Goal: Task Accomplishment & Management: Manage account settings

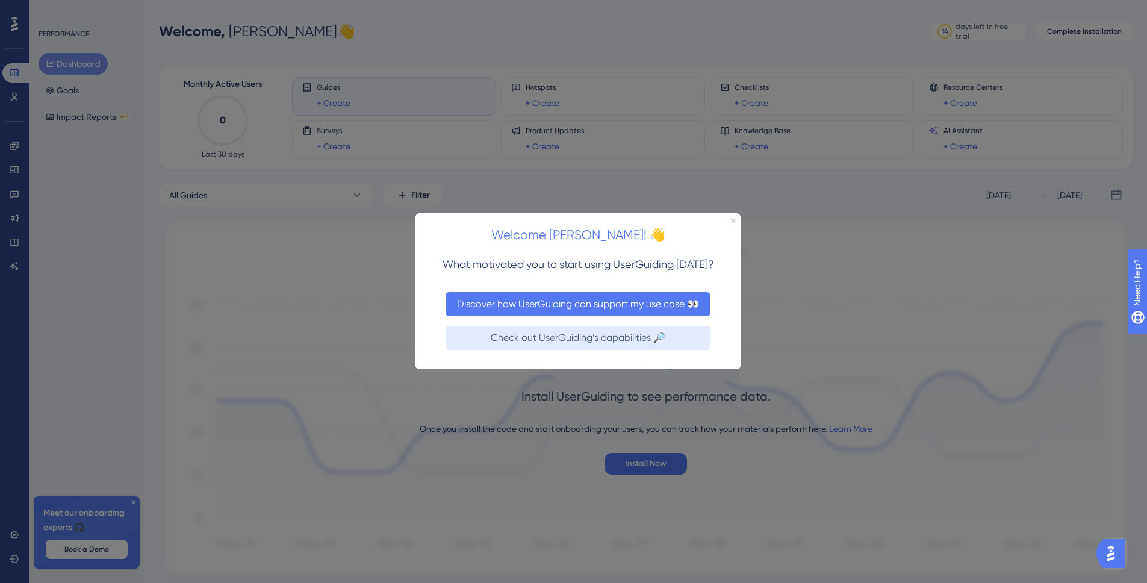
click at [612, 314] on button "Discover how UserGuiding can support my use case 👀" at bounding box center [577, 304] width 265 height 24
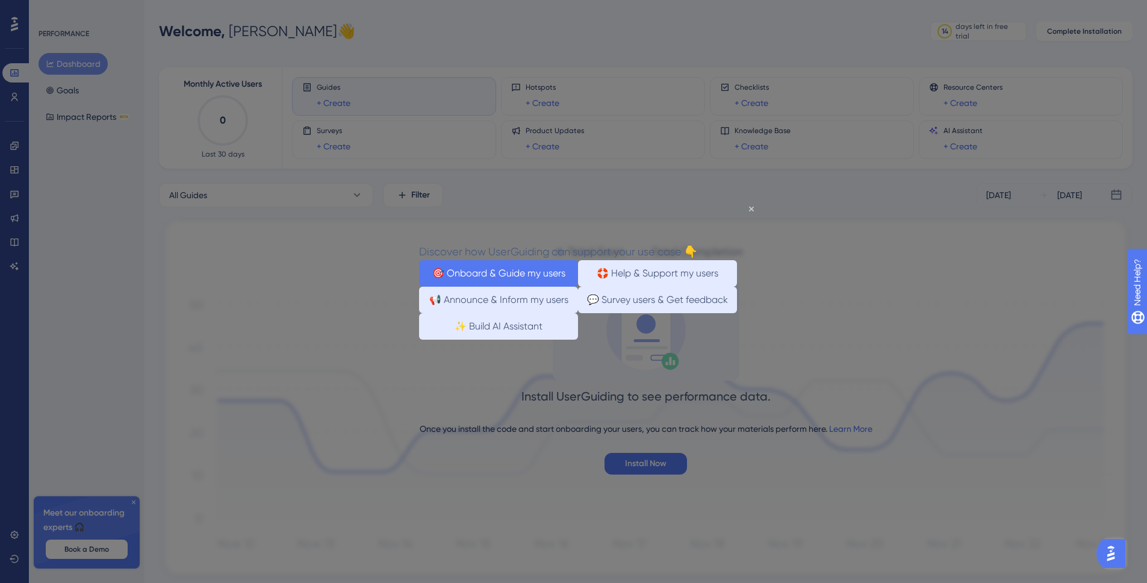
click at [551, 279] on button "🎯 Onboard & Guide my users" at bounding box center [498, 273] width 159 height 26
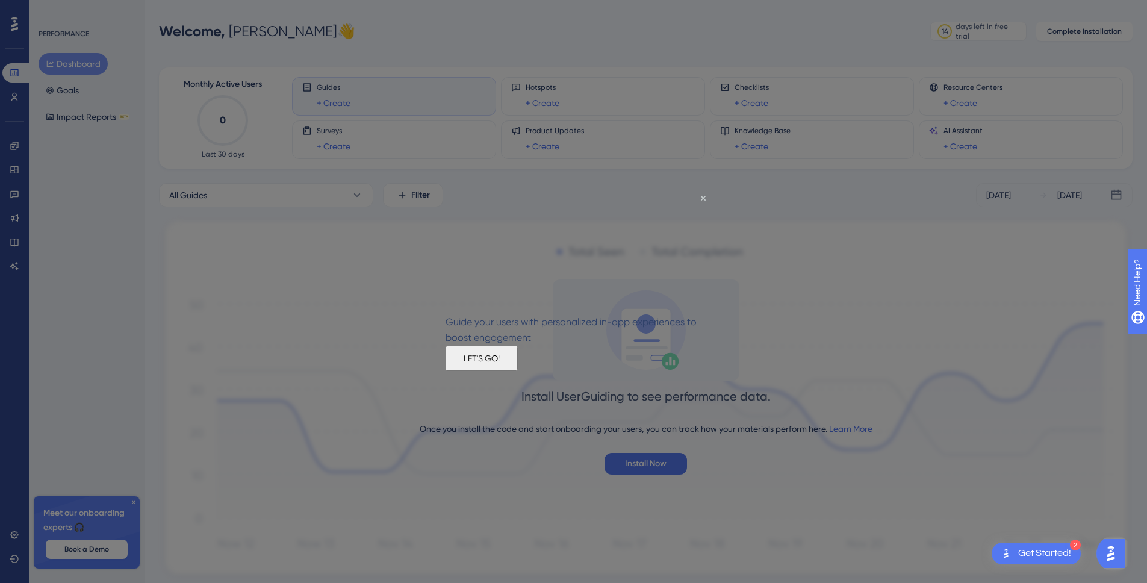
click at [518, 369] on button "LET'S GO!" at bounding box center [481, 358] width 72 height 25
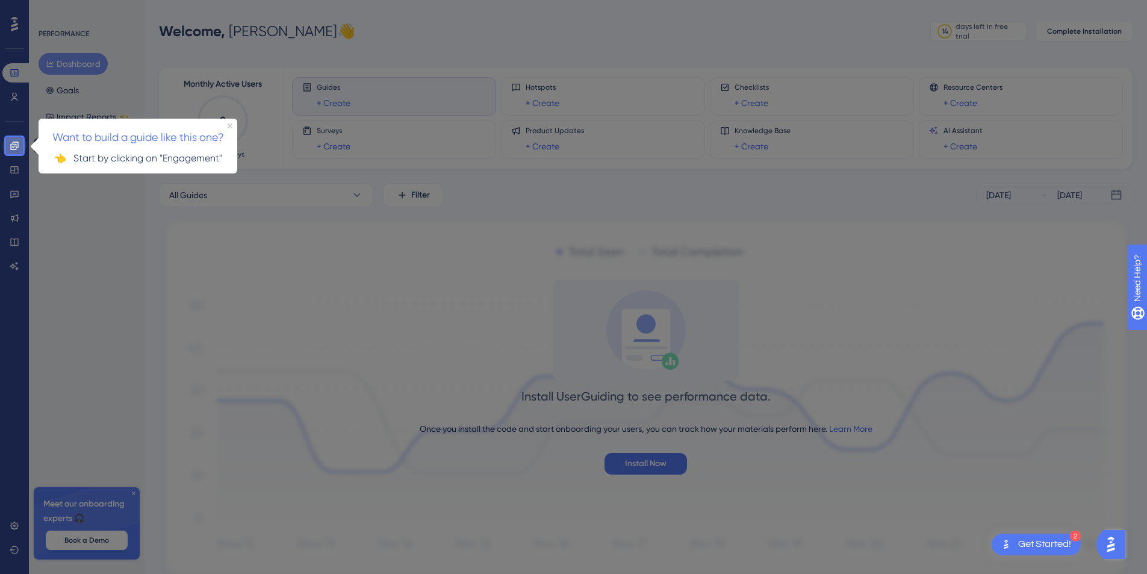
click at [17, 147] on icon at bounding box center [14, 145] width 8 height 8
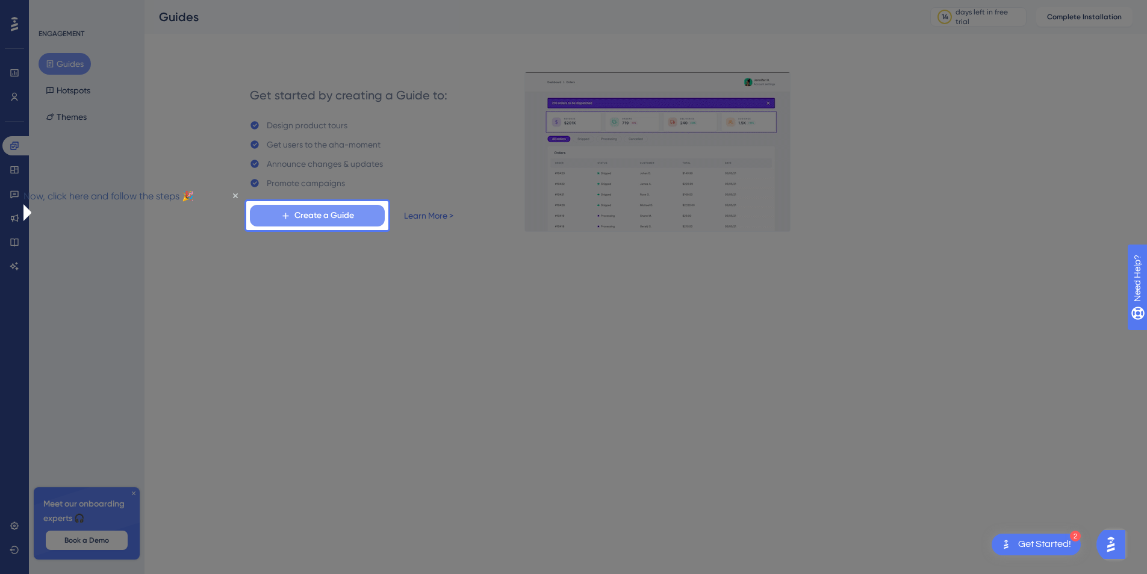
click at [341, 219] on span "Create a Guide" at bounding box center [324, 215] width 60 height 14
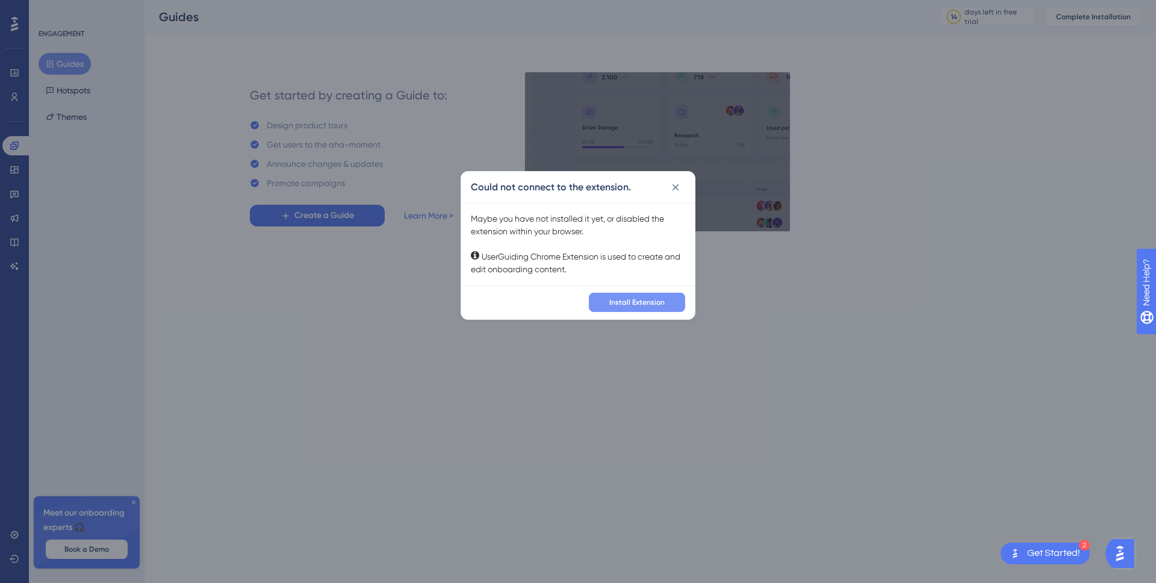
click at [615, 299] on span "Install Extension" at bounding box center [636, 302] width 55 height 10
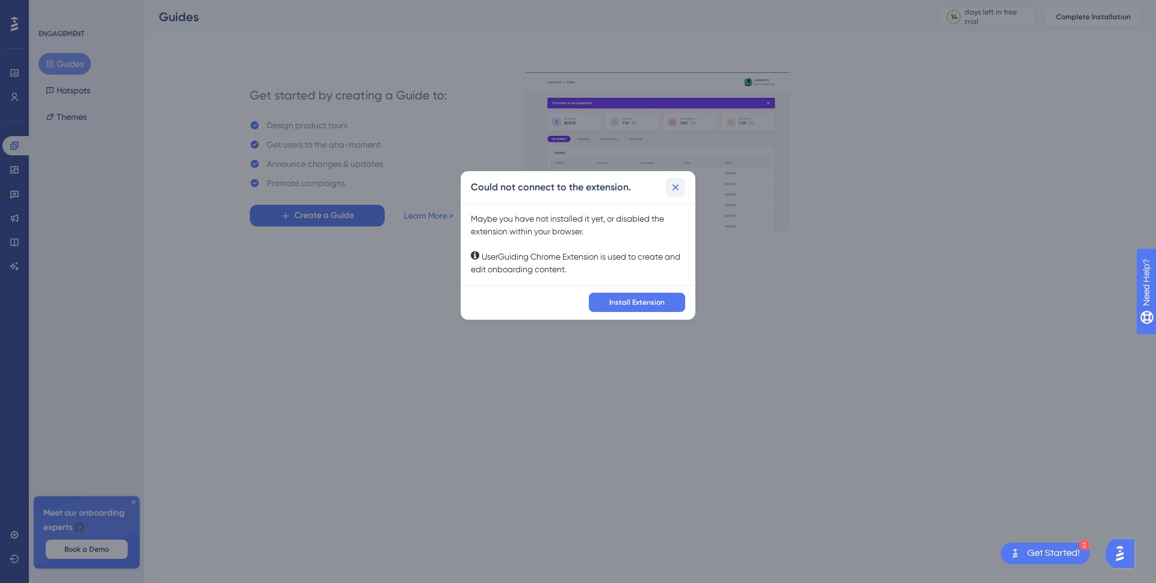
click at [672, 195] on button at bounding box center [675, 187] width 19 height 19
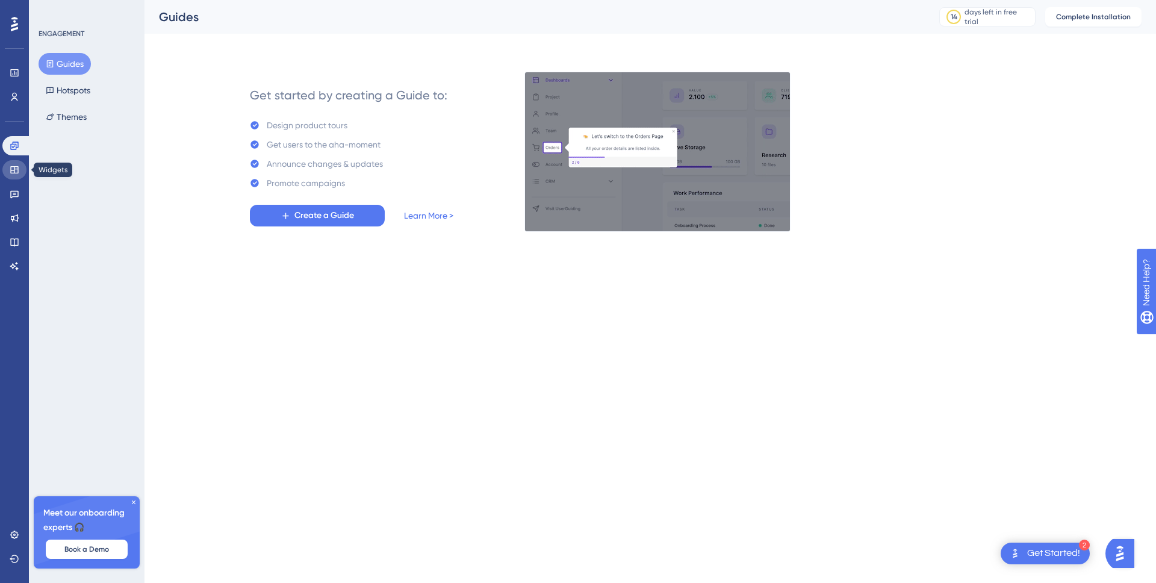
click at [21, 175] on link at bounding box center [14, 169] width 24 height 19
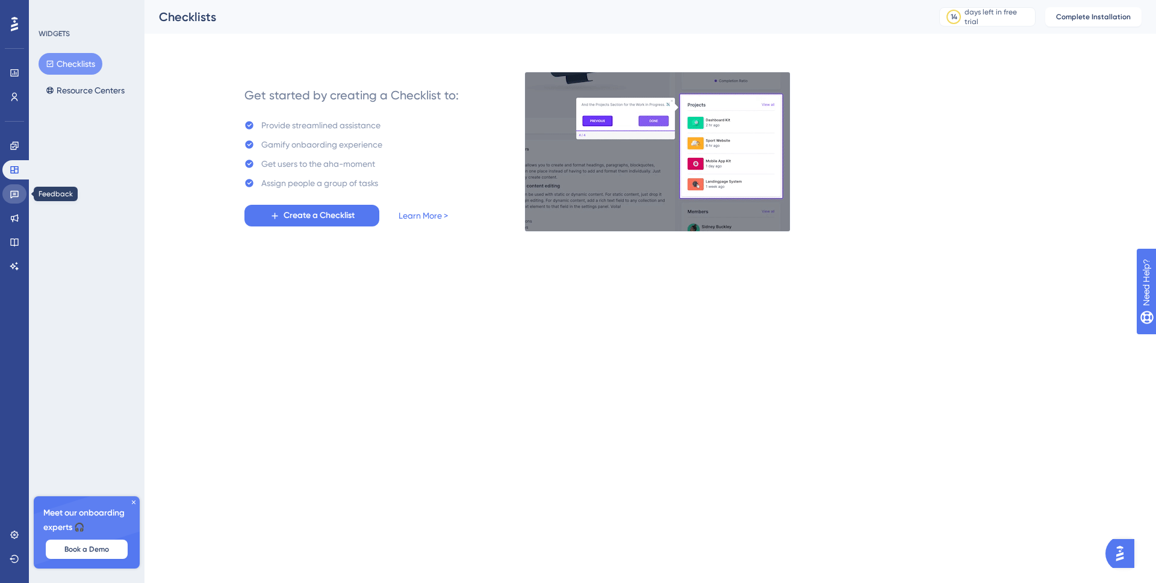
click at [20, 190] on link at bounding box center [14, 193] width 24 height 19
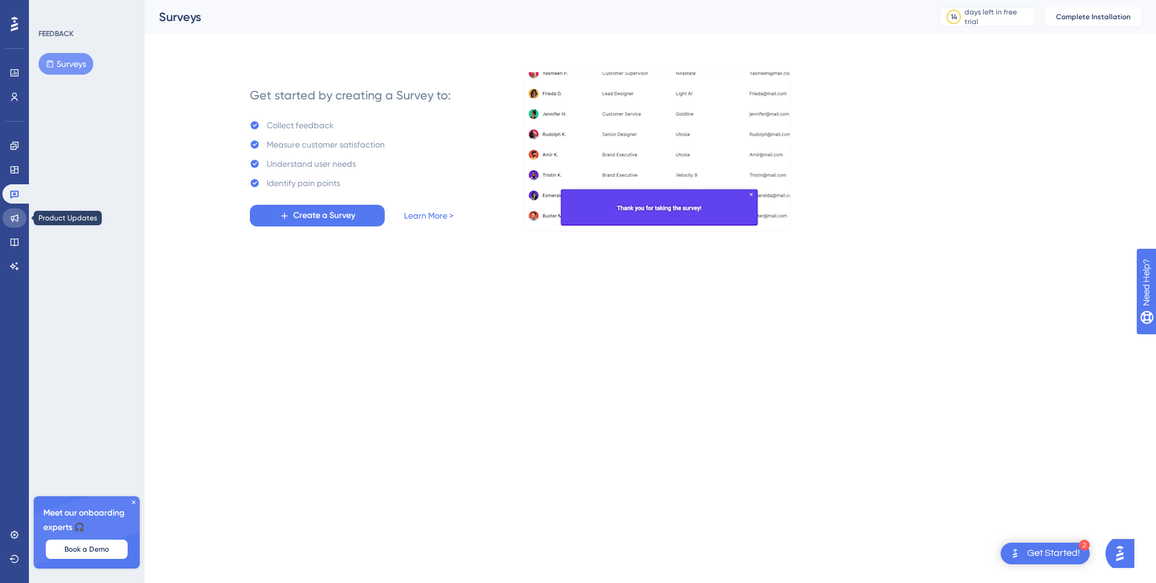
click at [19, 219] on icon at bounding box center [15, 218] width 10 height 10
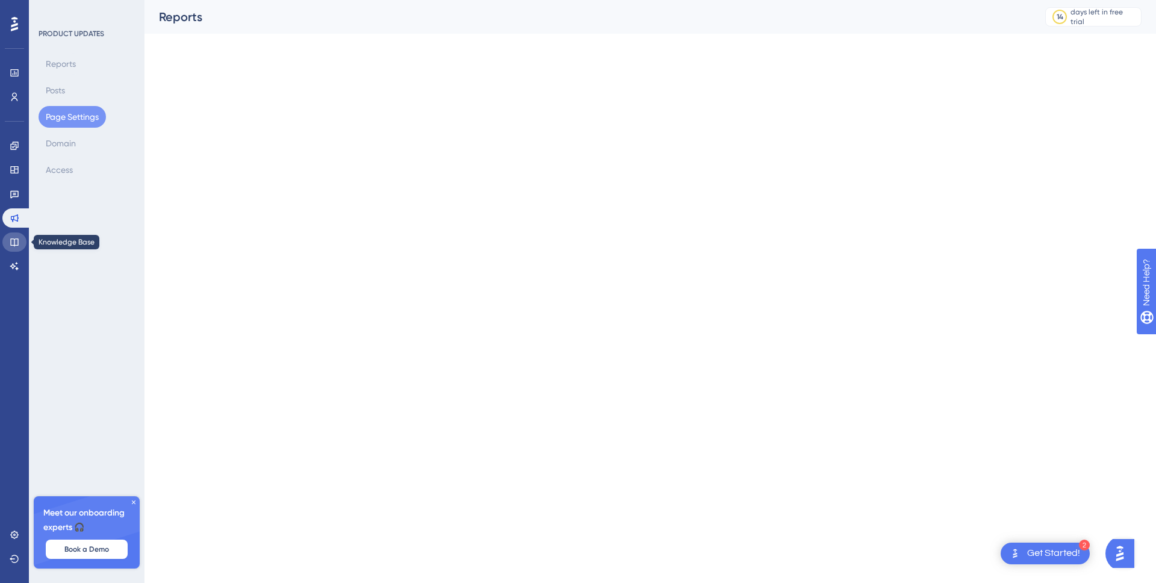
click at [17, 235] on link at bounding box center [14, 241] width 24 height 19
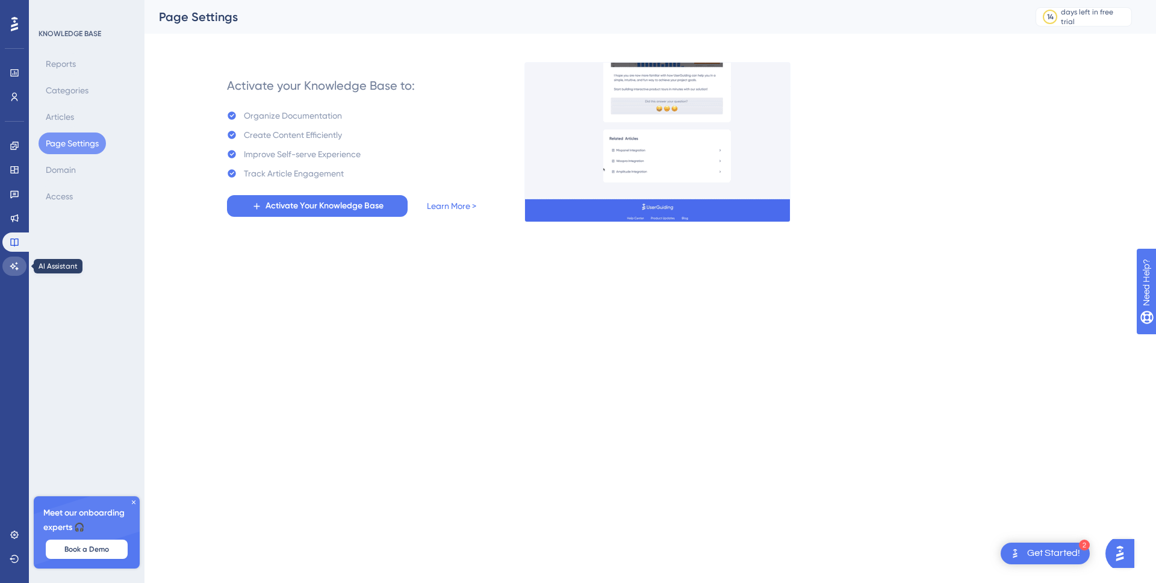
click at [17, 262] on icon at bounding box center [15, 266] width 10 height 10
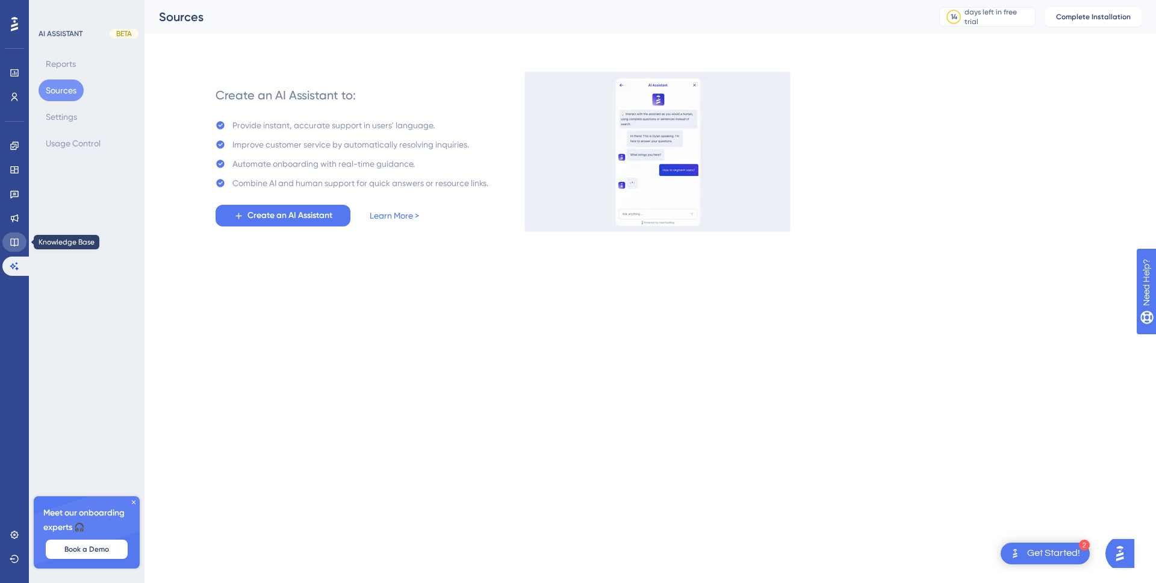
click at [14, 244] on icon at bounding box center [14, 242] width 8 height 8
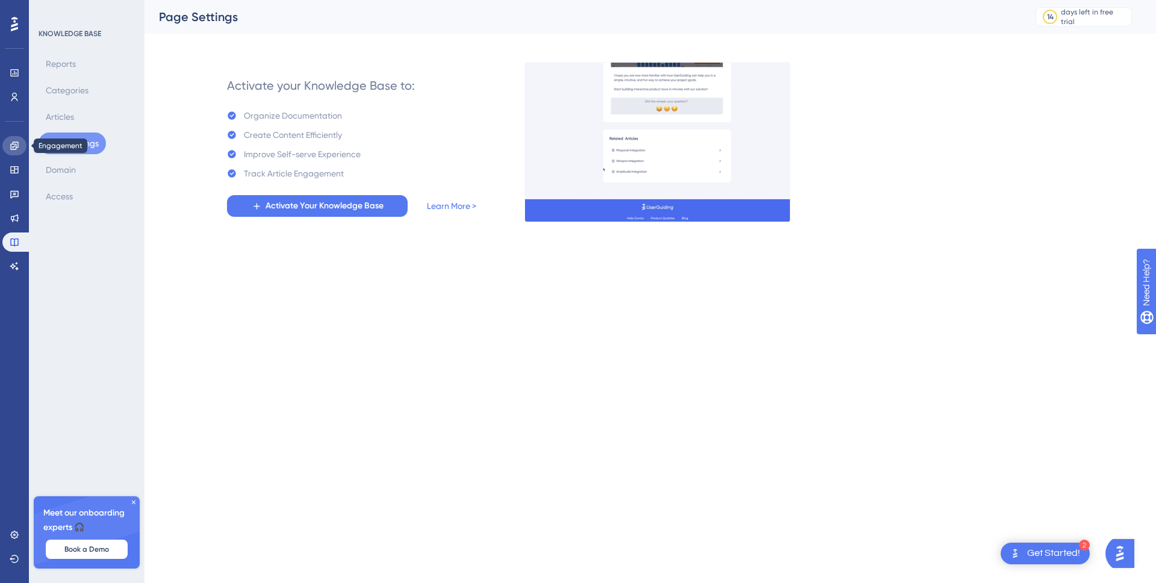
click at [19, 143] on icon at bounding box center [15, 146] width 10 height 10
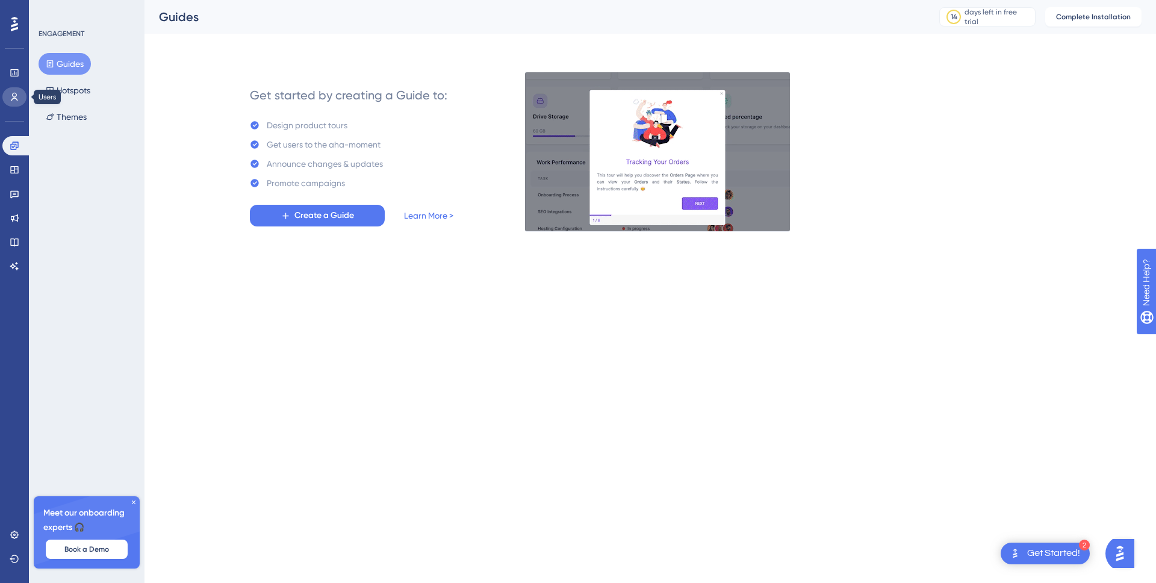
click at [19, 95] on link at bounding box center [14, 96] width 24 height 19
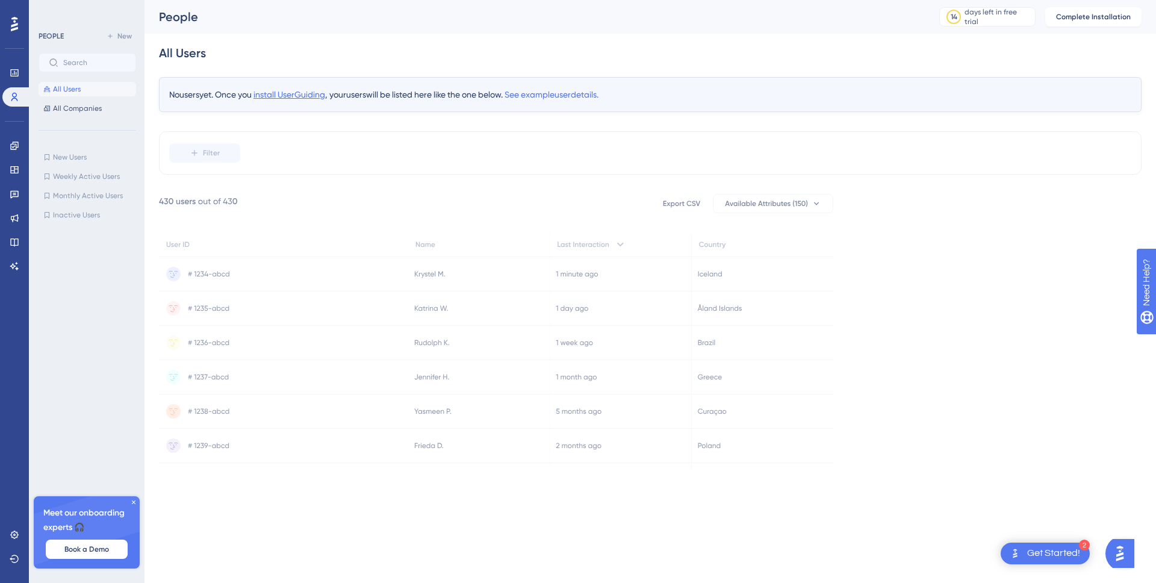
click at [304, 95] on span "install UserGuiding" at bounding box center [289, 95] width 72 height 10
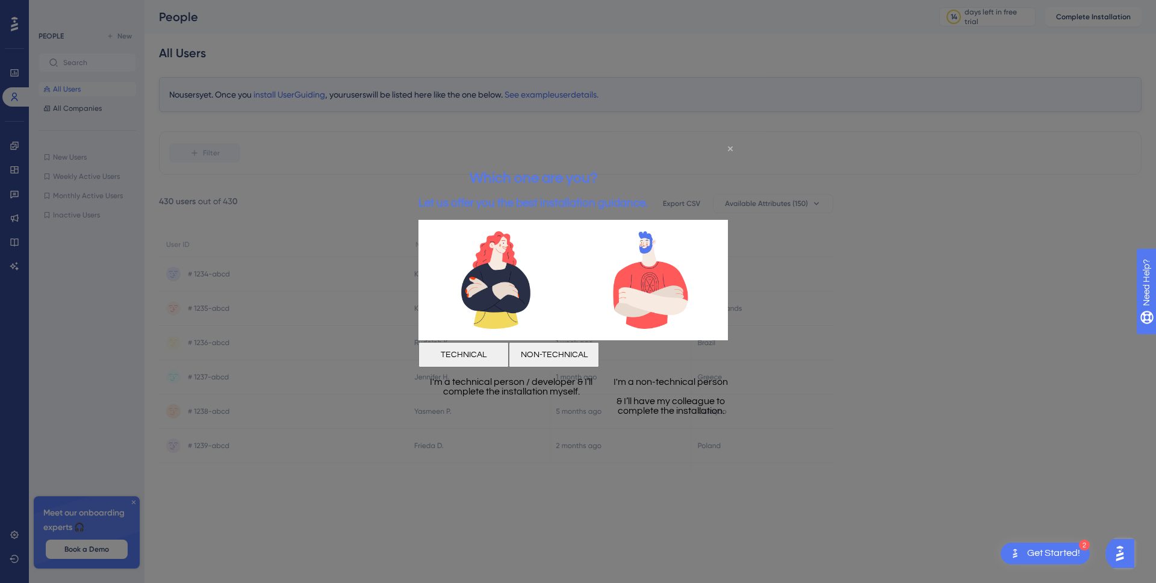
click at [731, 150] on icon "Close Preview" at bounding box center [730, 148] width 5 height 5
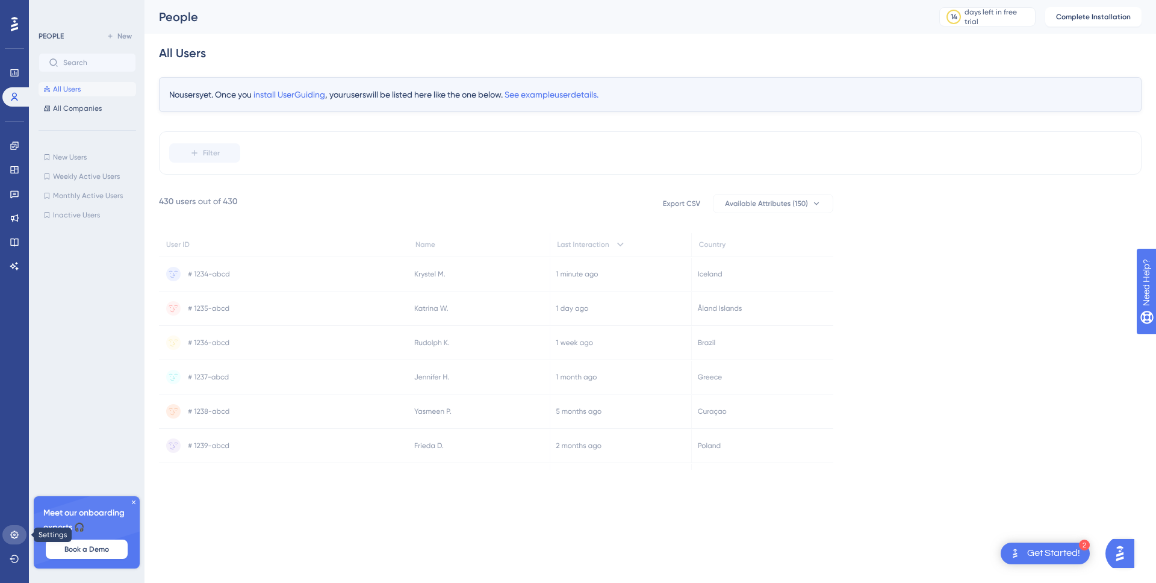
click at [20, 535] on link at bounding box center [14, 534] width 24 height 19
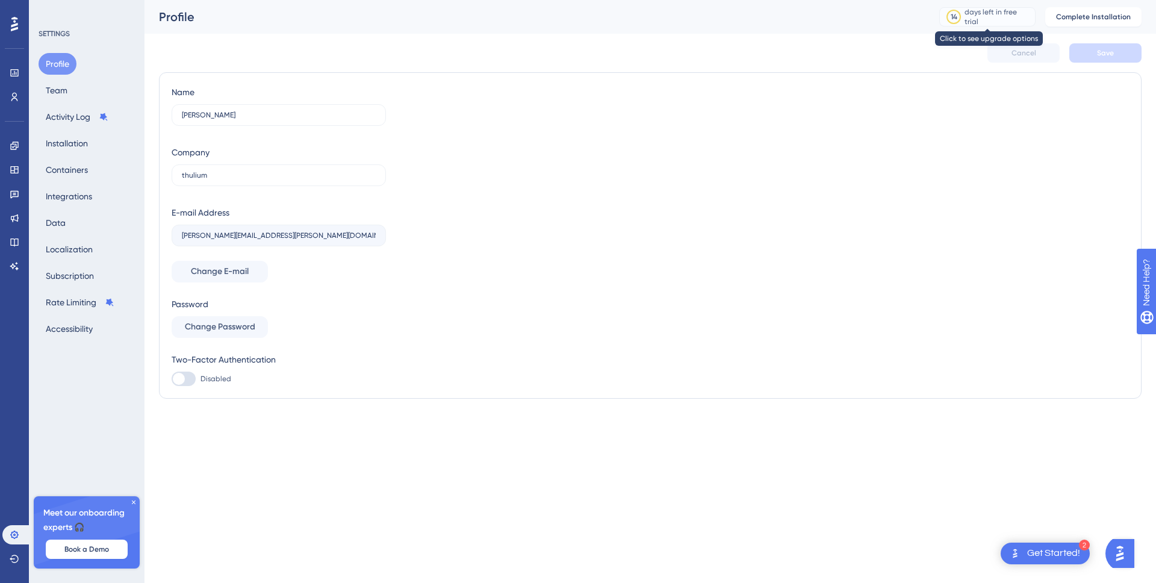
click at [987, 17] on div "days left in free trial" at bounding box center [997, 16] width 67 height 19
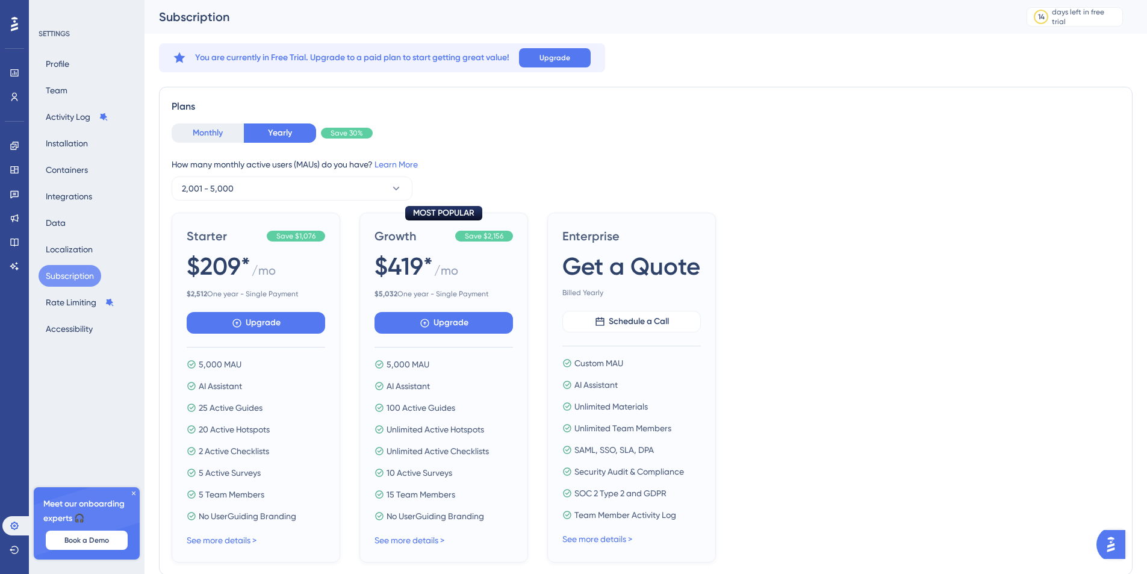
click at [230, 140] on button "Monthly" at bounding box center [208, 132] width 72 height 19
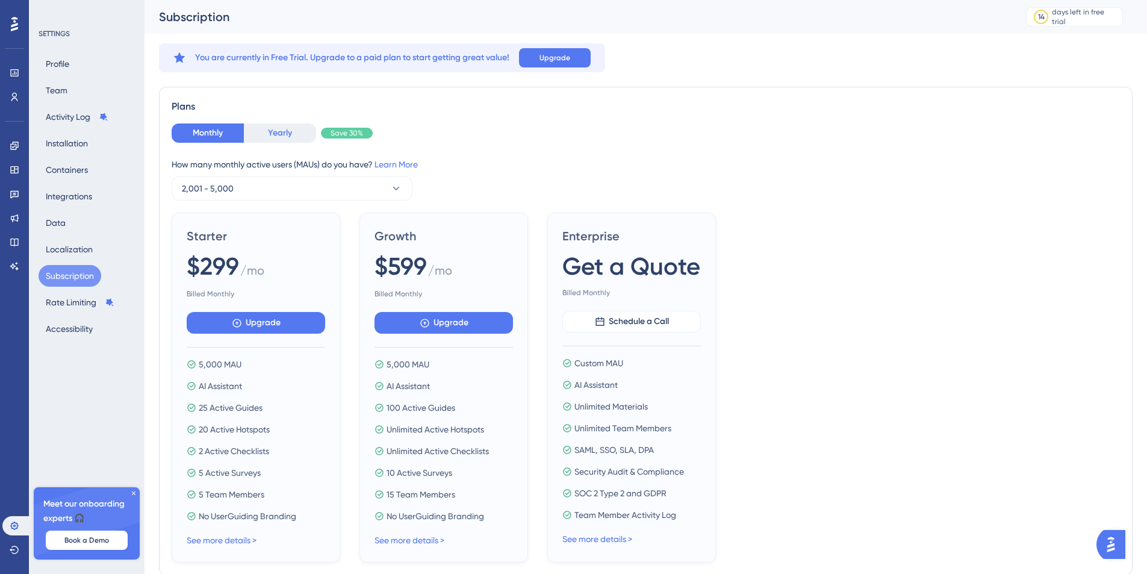
click at [263, 134] on button "Yearly" at bounding box center [280, 132] width 72 height 19
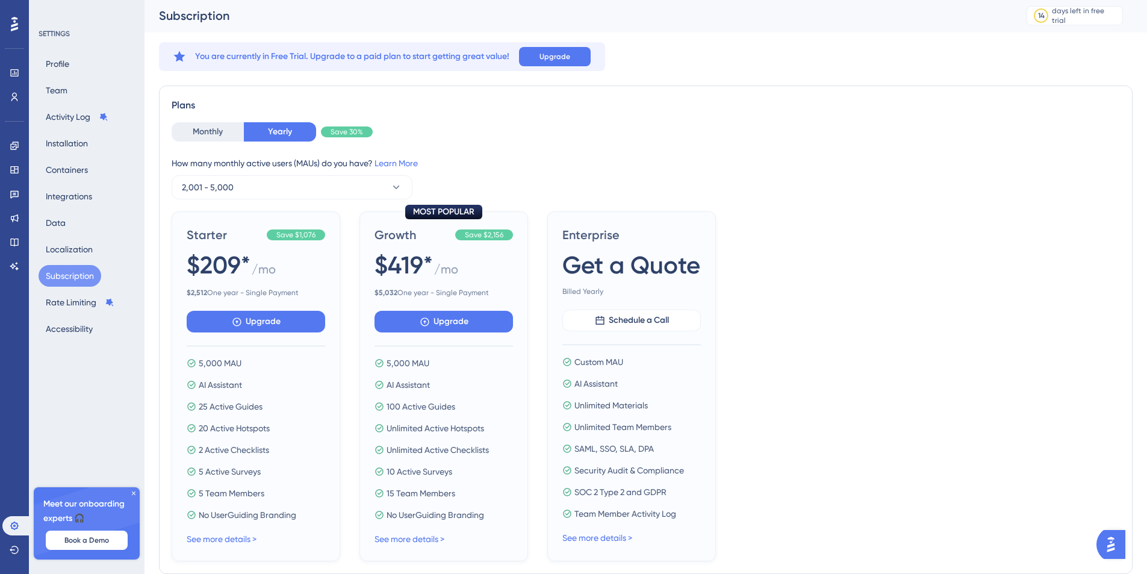
scroll to position [2, 0]
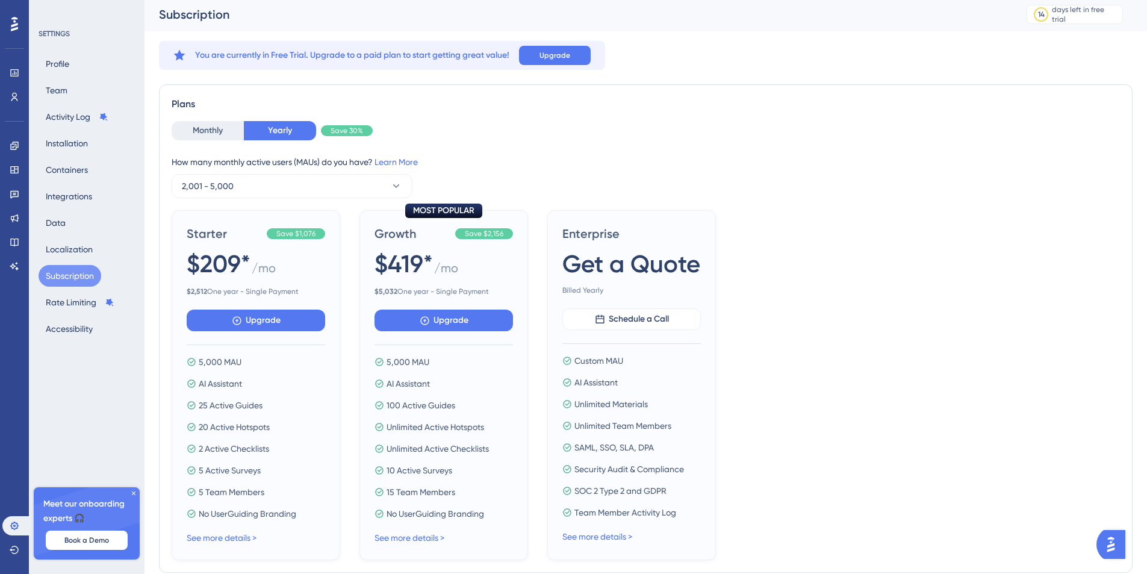
click at [134, 494] on icon at bounding box center [133, 492] width 7 height 7
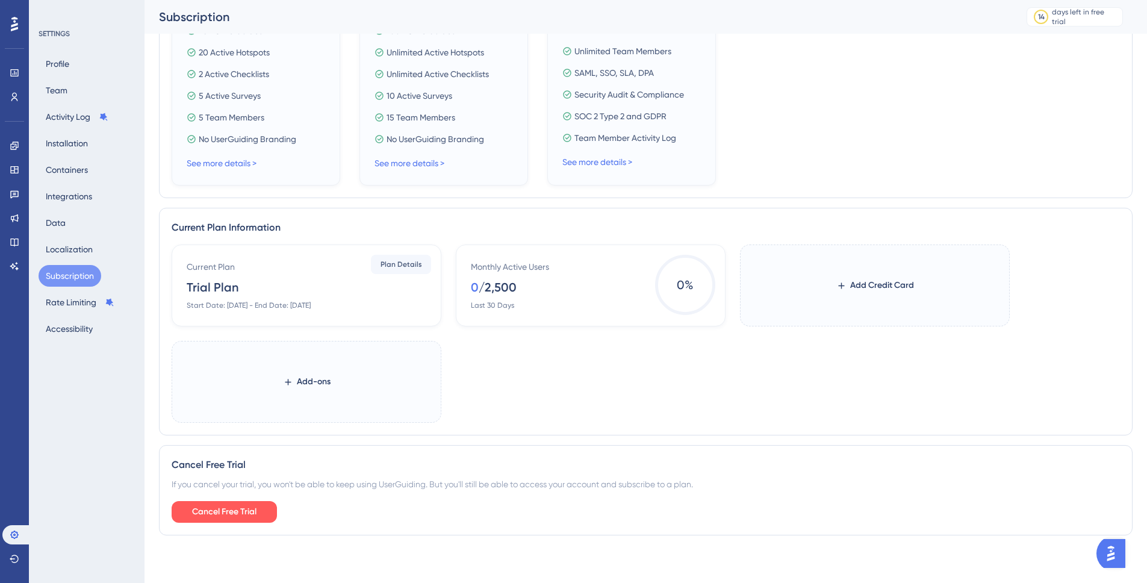
scroll to position [387, 0]
click at [69, 197] on button "Integrations" at bounding box center [69, 196] width 61 height 22
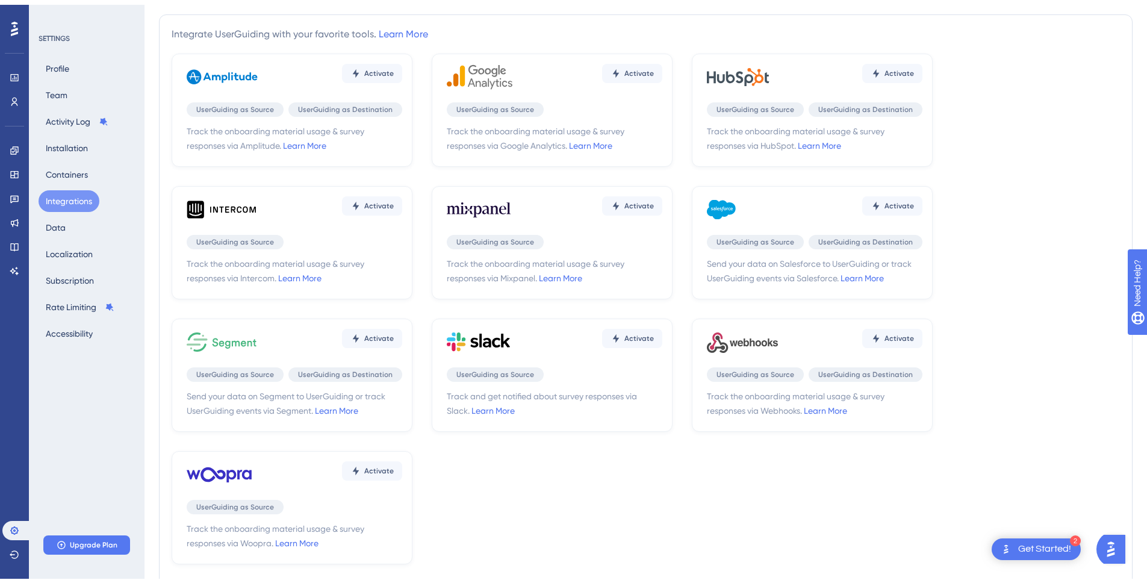
scroll to position [56, 0]
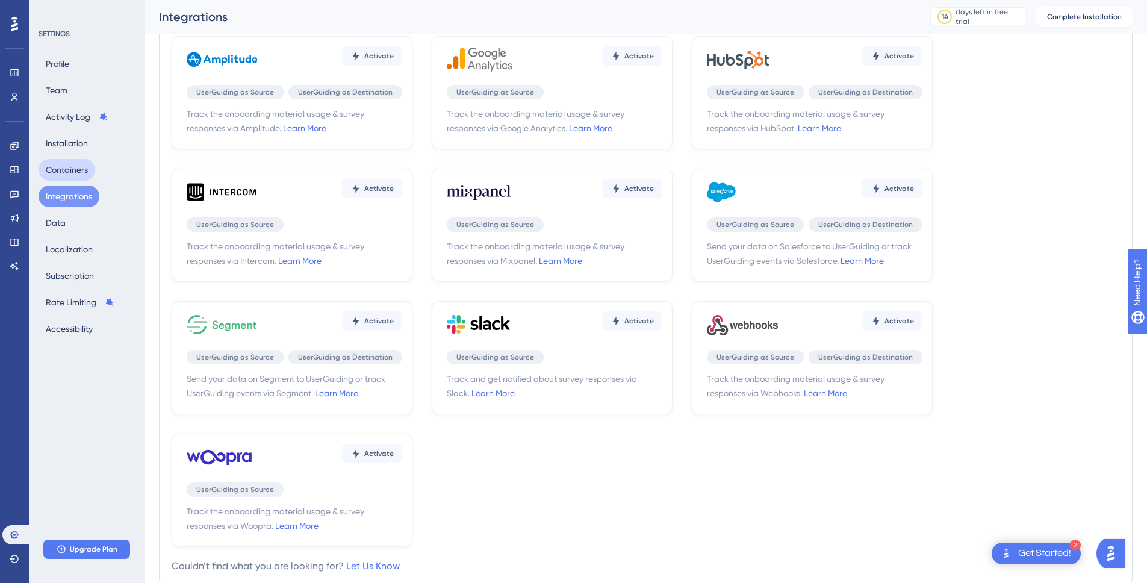
click at [67, 170] on button "Containers" at bounding box center [67, 170] width 57 height 22
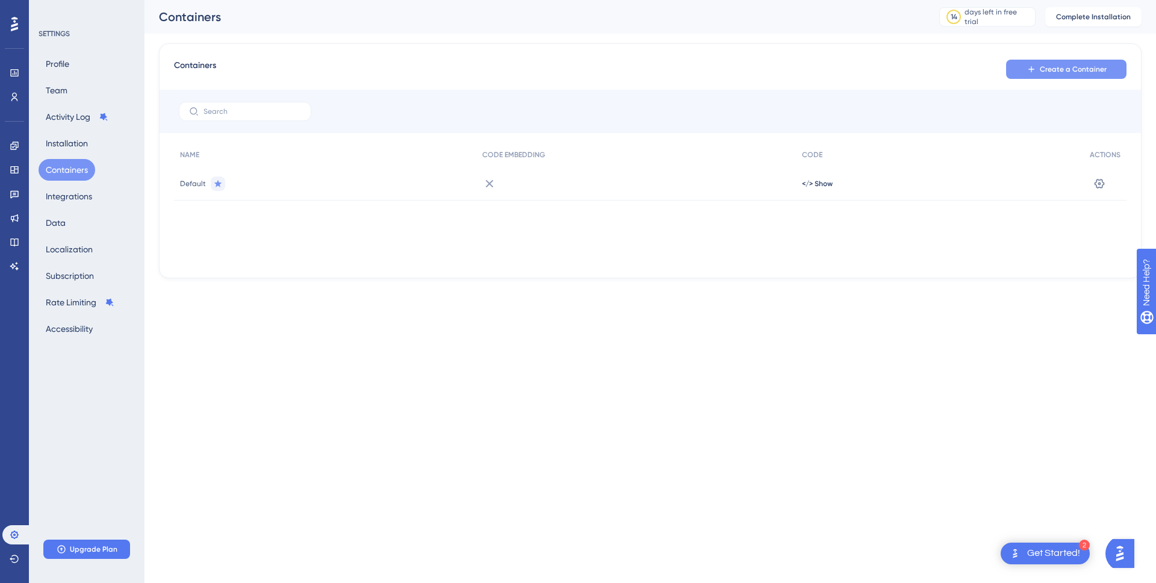
click at [1106, 70] on button "Create a Container" at bounding box center [1066, 69] width 120 height 19
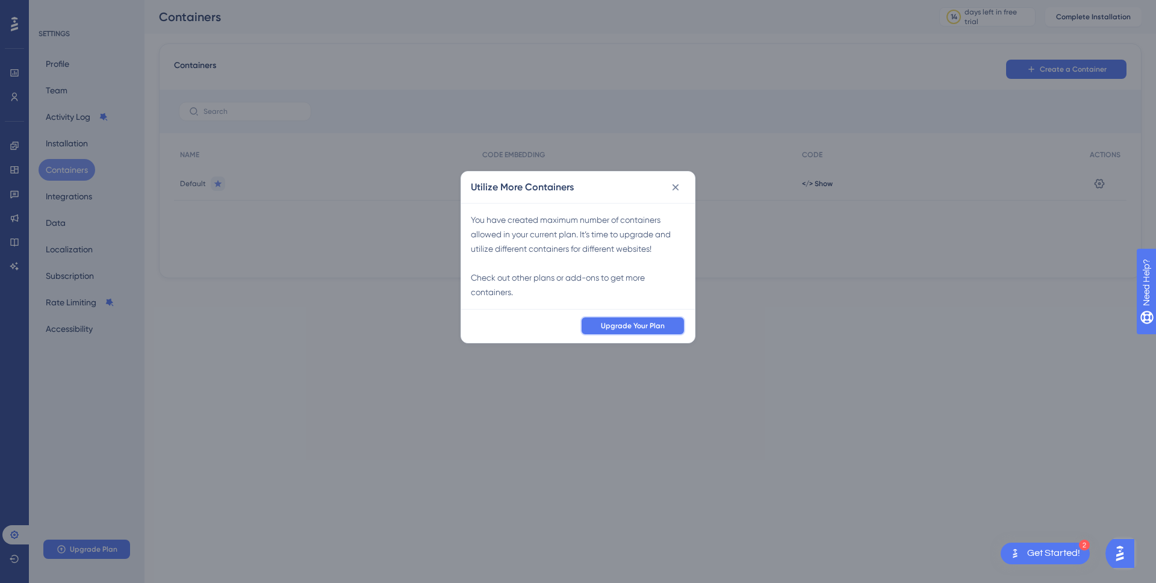
drag, startPoint x: 618, startPoint y: 317, endPoint x: 665, endPoint y: 166, distance: 158.8
click at [640, 231] on div "Utilize More Containers You have created maximum number of containers allowed i…" at bounding box center [577, 257] width 235 height 172
click at [679, 185] on icon at bounding box center [675, 187] width 12 height 12
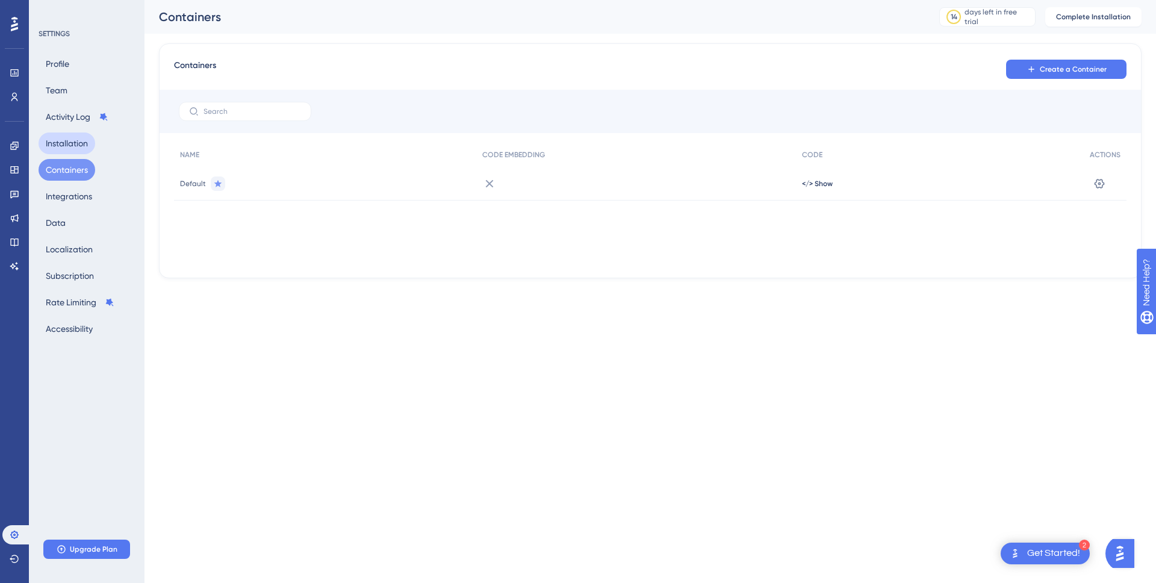
click at [80, 140] on button "Installation" at bounding box center [67, 143] width 57 height 22
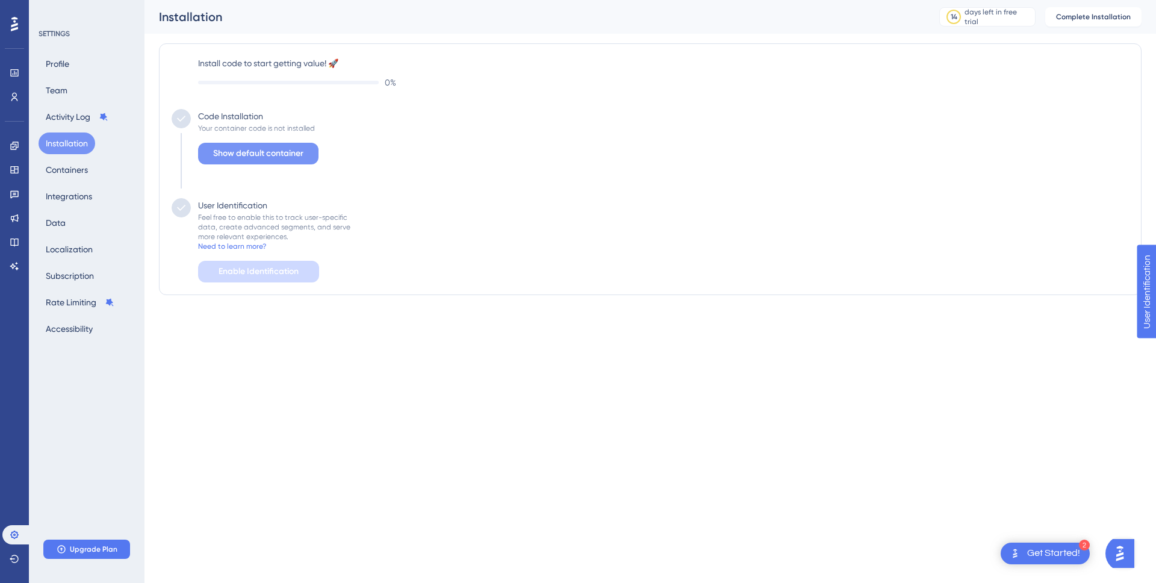
click at [243, 159] on span "Show default container" at bounding box center [258, 153] width 90 height 14
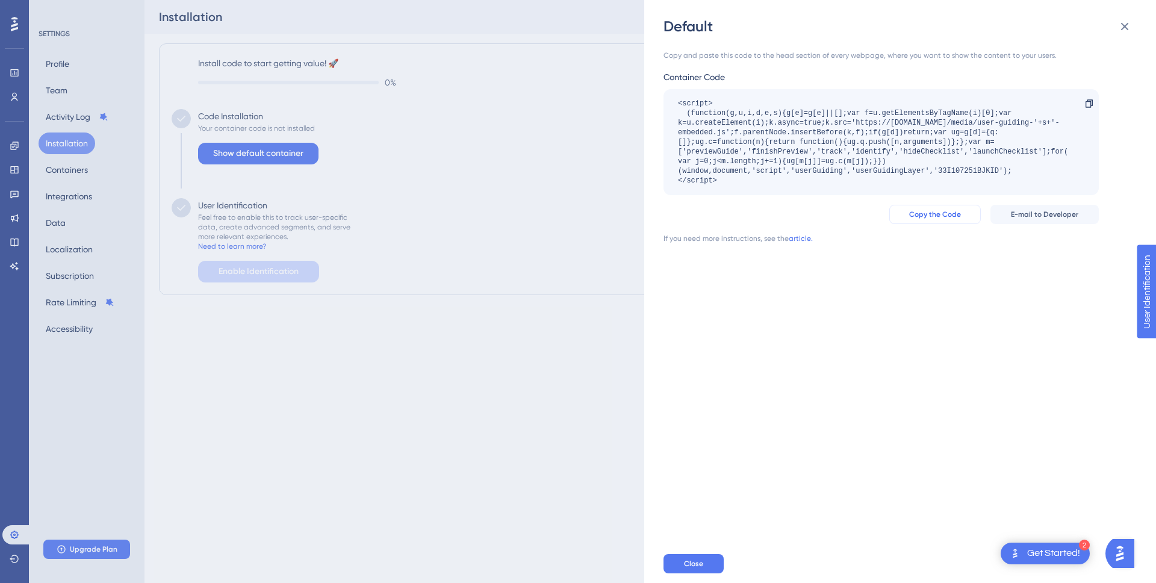
click at [938, 221] on button "Copy the Code" at bounding box center [934, 214] width 91 height 19
click at [488, 369] on div "Default Copy and paste this code to the head section of every webpage, where yo…" at bounding box center [578, 291] width 1156 height 583
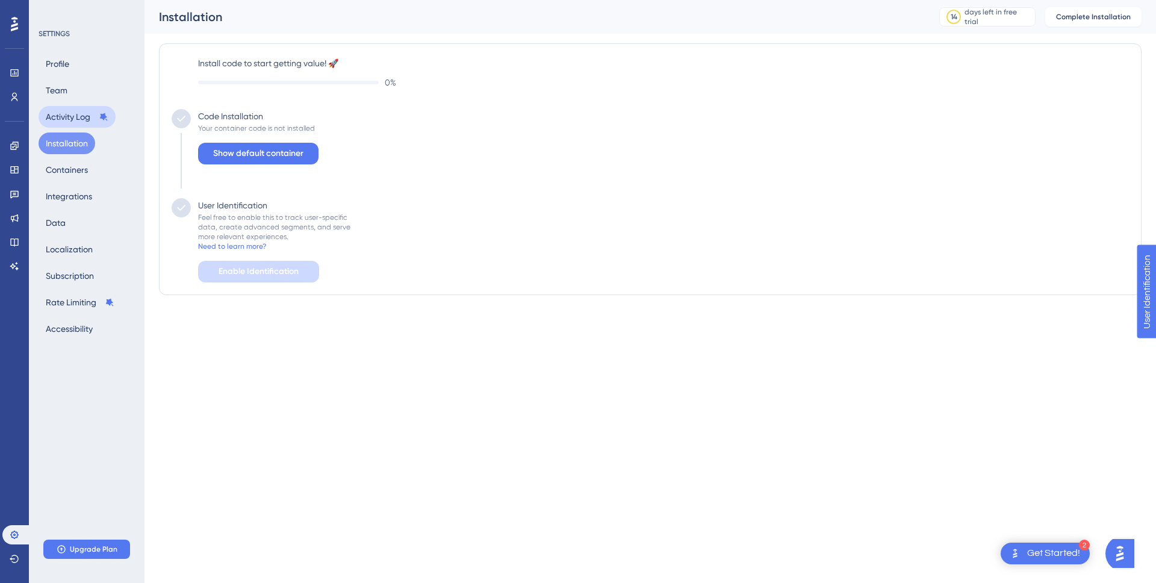
click at [66, 123] on button "Activity Log" at bounding box center [77, 117] width 77 height 22
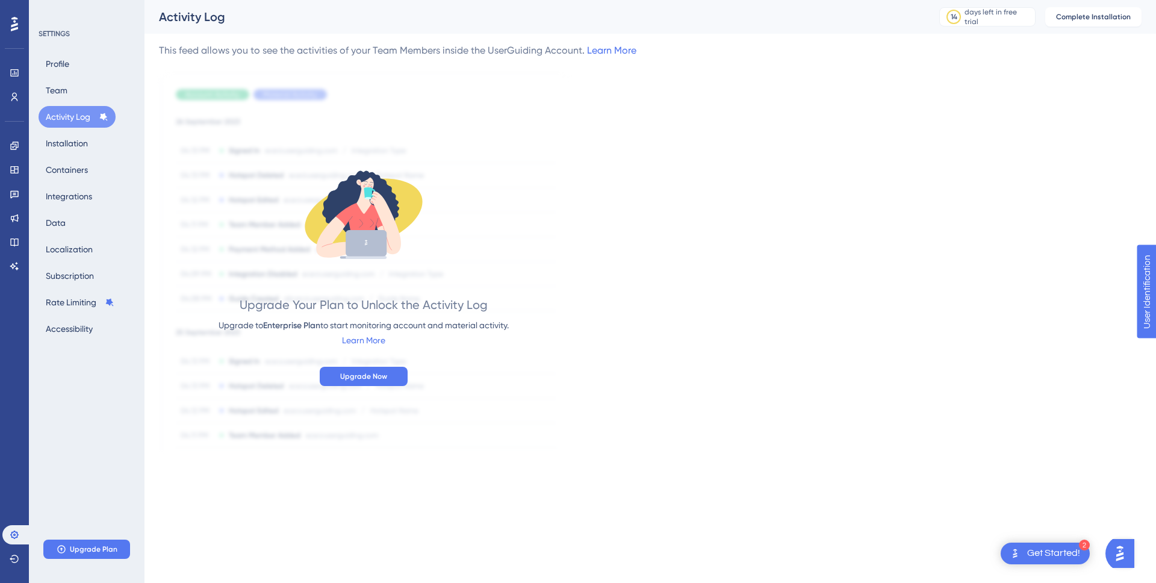
click at [66, 101] on div "Profile Team Activity Log Installation Containers Integrations Data Localizatio…" at bounding box center [88, 196] width 98 height 287
click at [61, 95] on button "Team" at bounding box center [57, 90] width 36 height 22
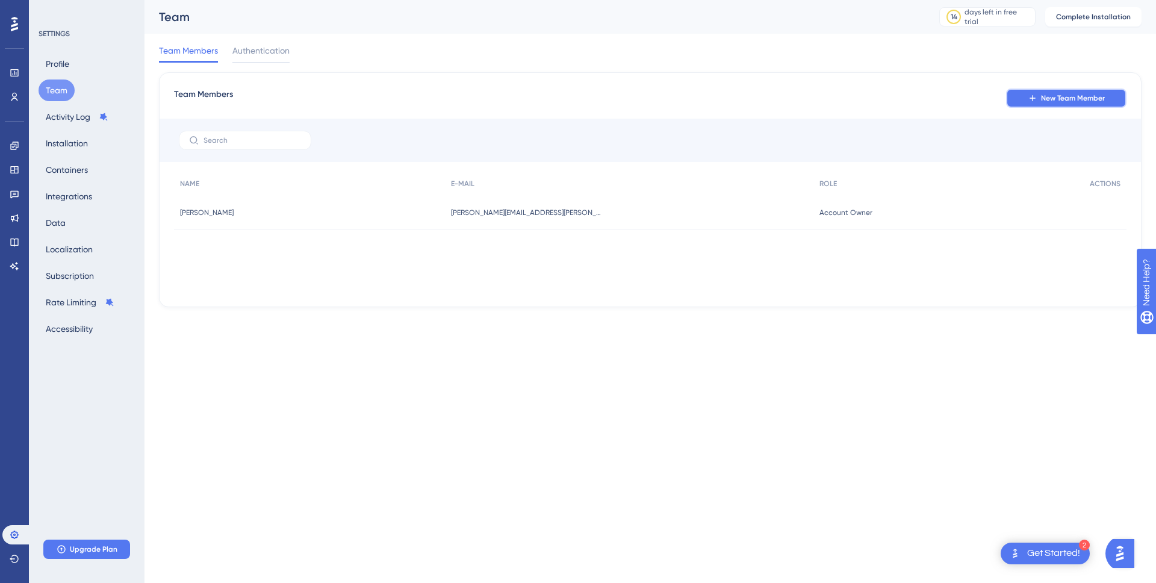
click at [1017, 97] on button "New Team Member" at bounding box center [1066, 97] width 120 height 19
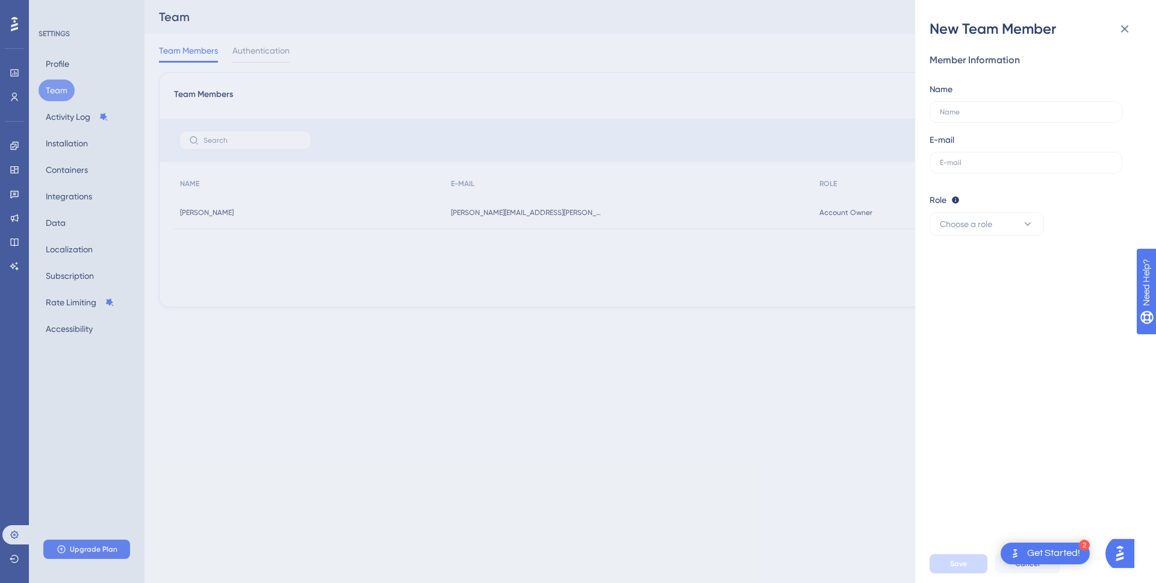
click at [761, 98] on div "New Team Member Member Information Name E-mail Role Editor: Create & edit mater…" at bounding box center [578, 291] width 1156 height 583
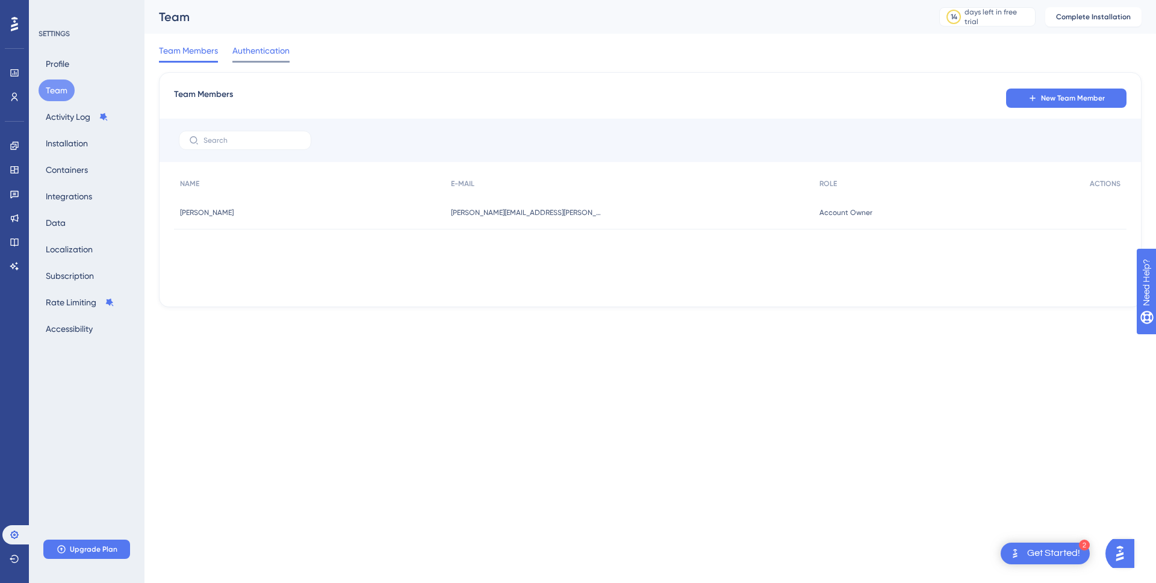
click at [271, 54] on span "Authentication" at bounding box center [260, 50] width 57 height 14
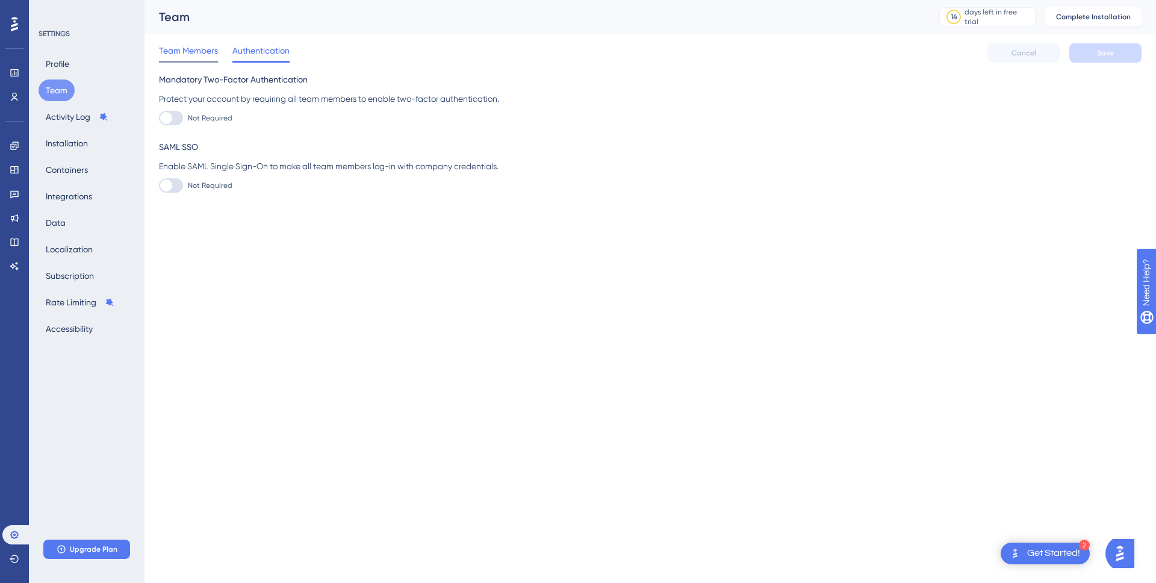
click at [179, 57] on span "Team Members" at bounding box center [188, 50] width 59 height 14
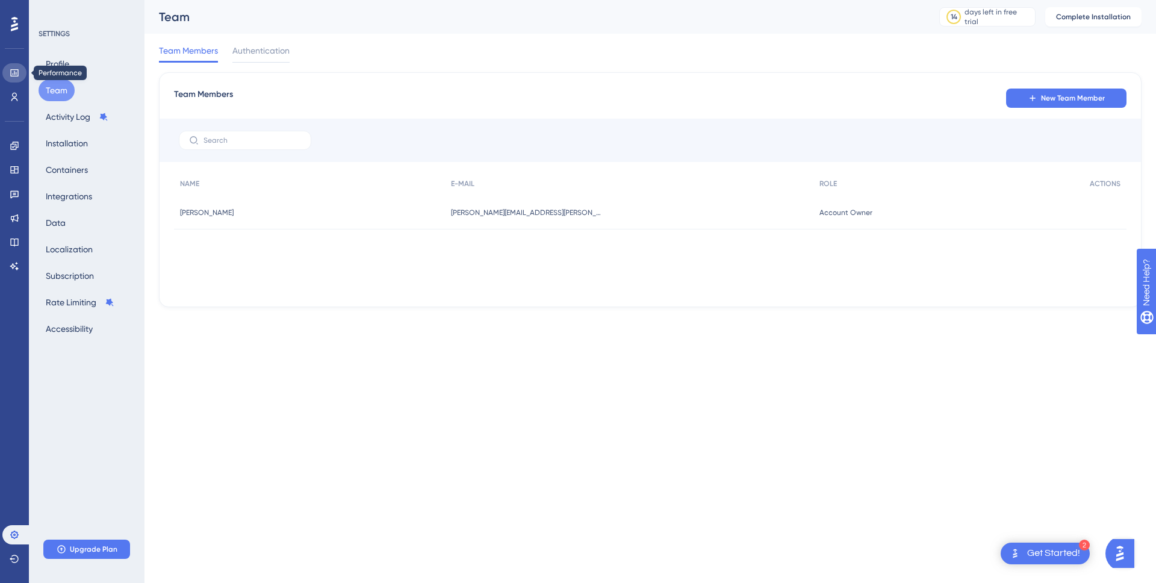
click at [14, 69] on icon at bounding box center [15, 73] width 10 height 10
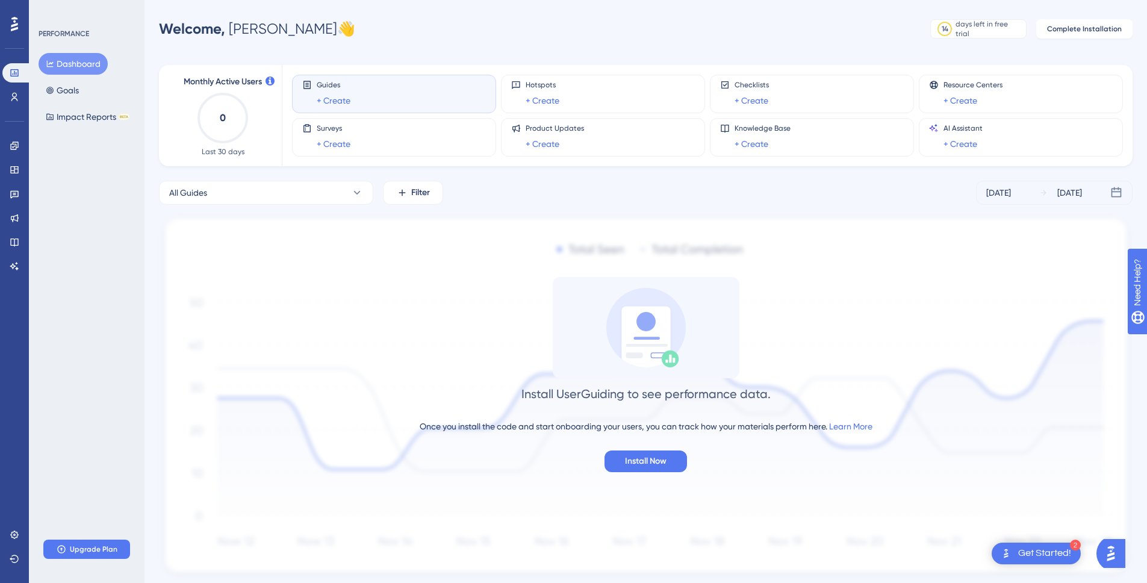
scroll to position [38, 0]
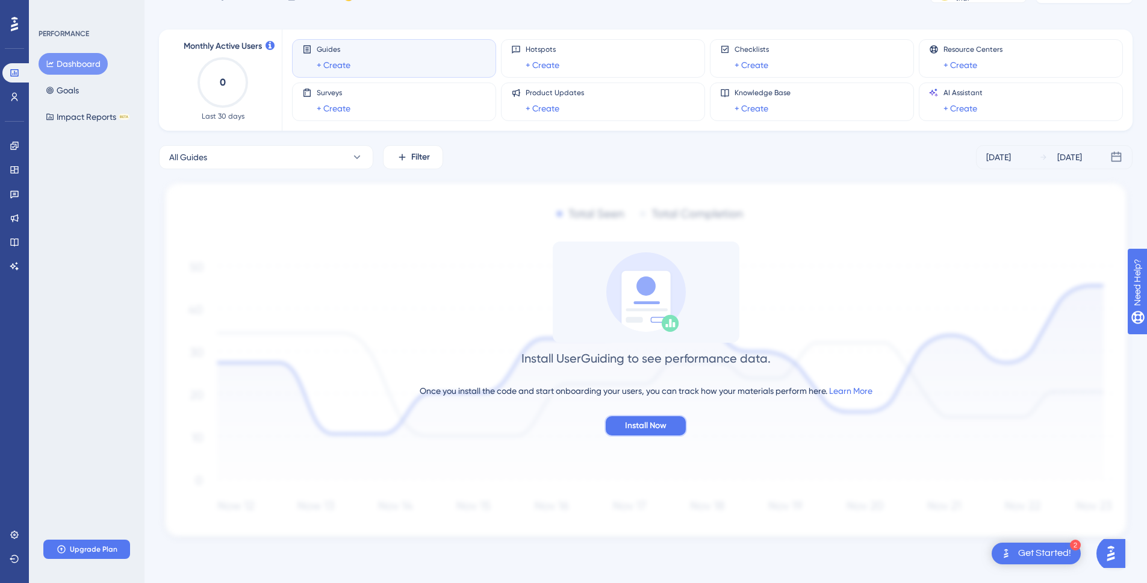
click at [660, 422] on span "Install Now" at bounding box center [646, 425] width 42 height 14
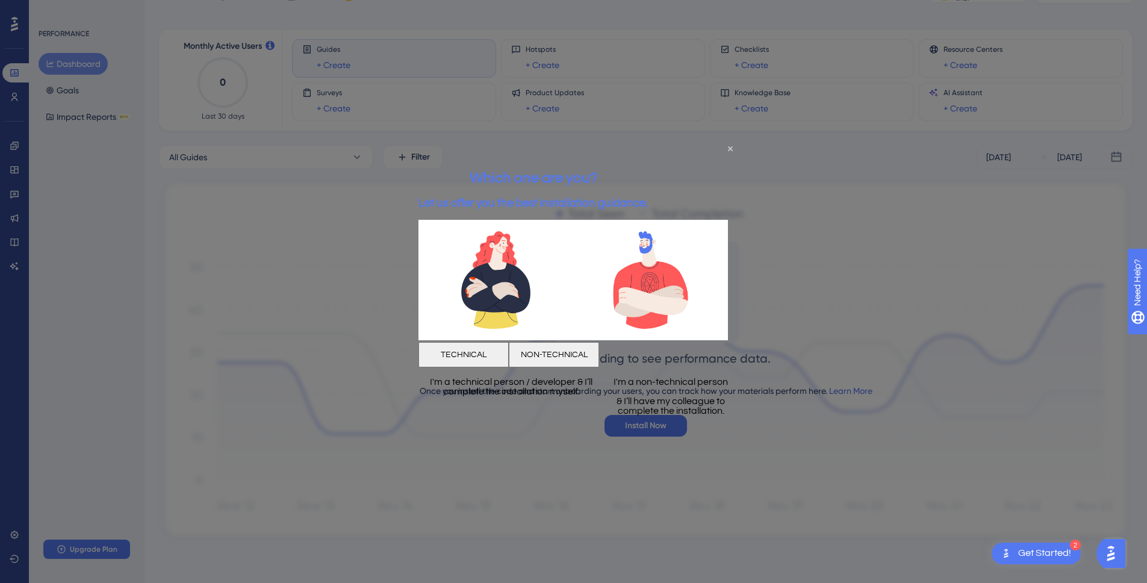
scroll to position [0, 0]
click at [648, 158] on div "Which one are you? Let us offer you the best installation guidance." at bounding box center [532, 189] width 229 height 62
click at [729, 149] on icon "Close Preview" at bounding box center [730, 148] width 5 height 5
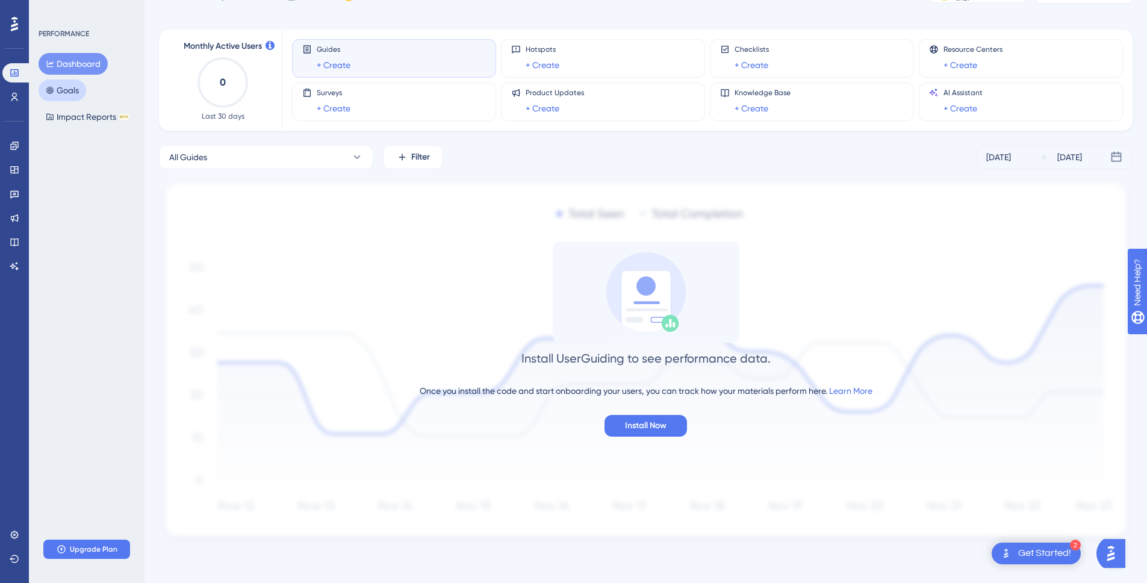
click at [66, 93] on button "Goals" at bounding box center [63, 90] width 48 height 22
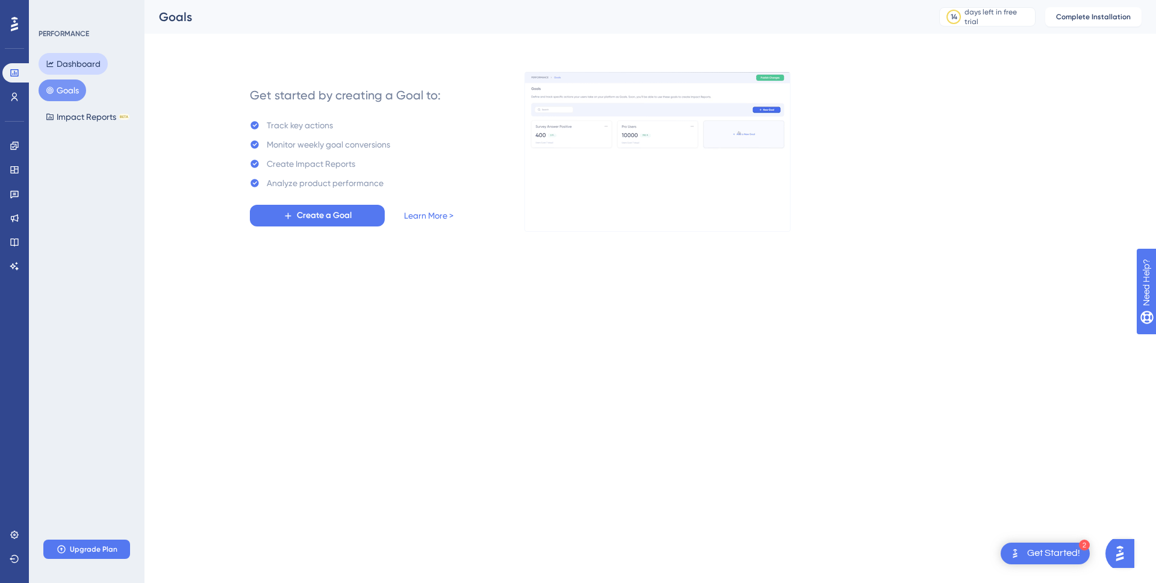
click at [72, 58] on button "Dashboard" at bounding box center [73, 64] width 69 height 22
